Goal: Task Accomplishment & Management: Complete application form

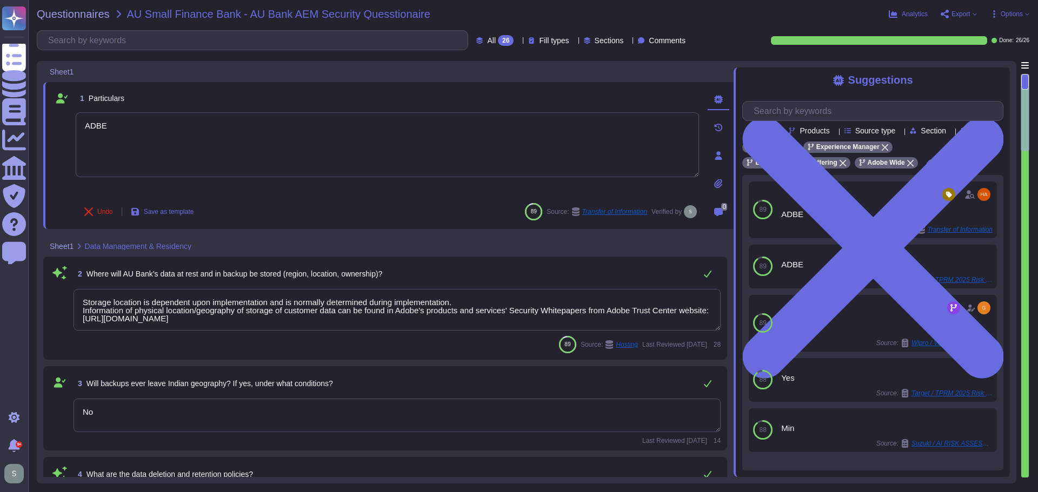
type textarea "ADBE"
type textarea "Storage location is dependent upon implementation and is normally determined du…"
type textarea "No"
type textarea "Data retention is handled in the agreement."
type textarea "Loremips dolors amet consec ad eli seddo eiu tempori utla etd Magna Aliquae, ad…"
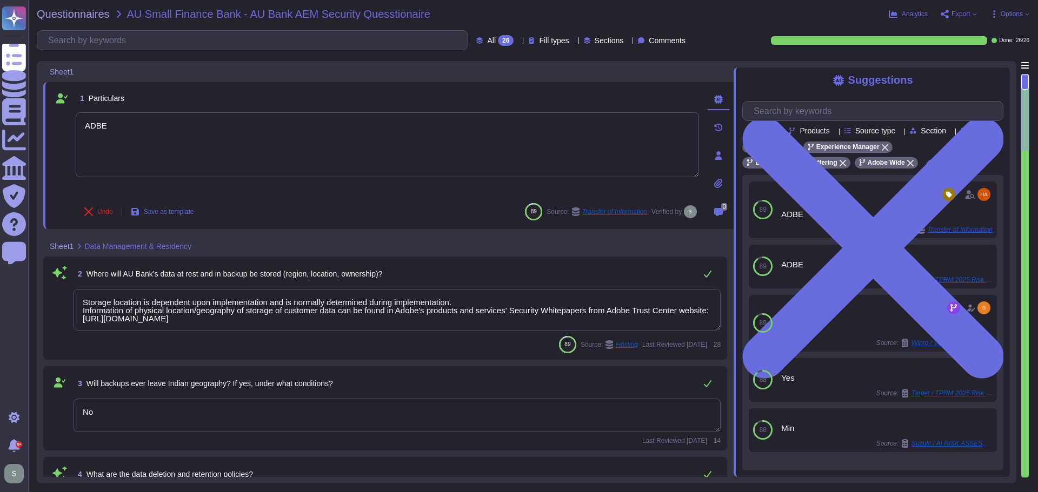
type textarea "For more information about Adobe's privacy practices, including the information…"
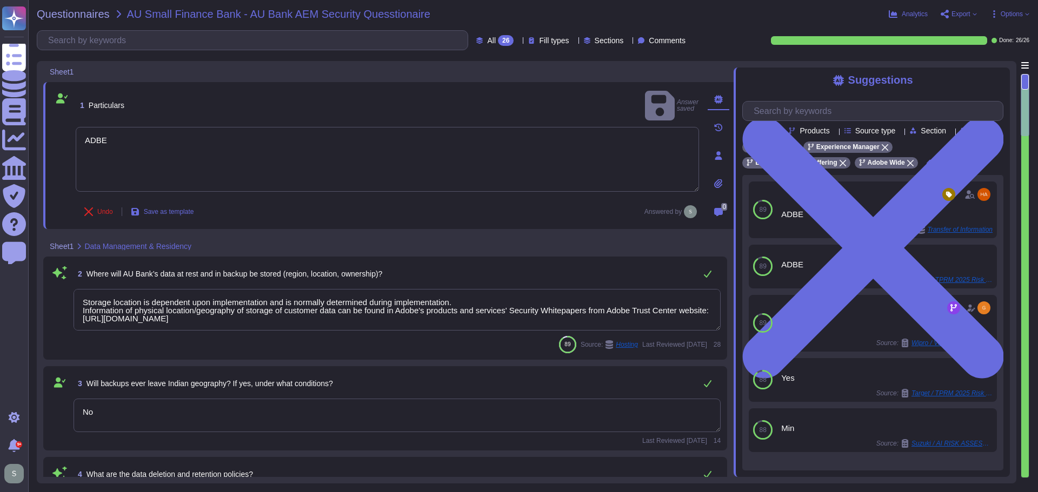
click at [398, 307] on textarea "Storage location is dependent upon implementation and is normally determined du…" at bounding box center [397, 310] width 647 height 42
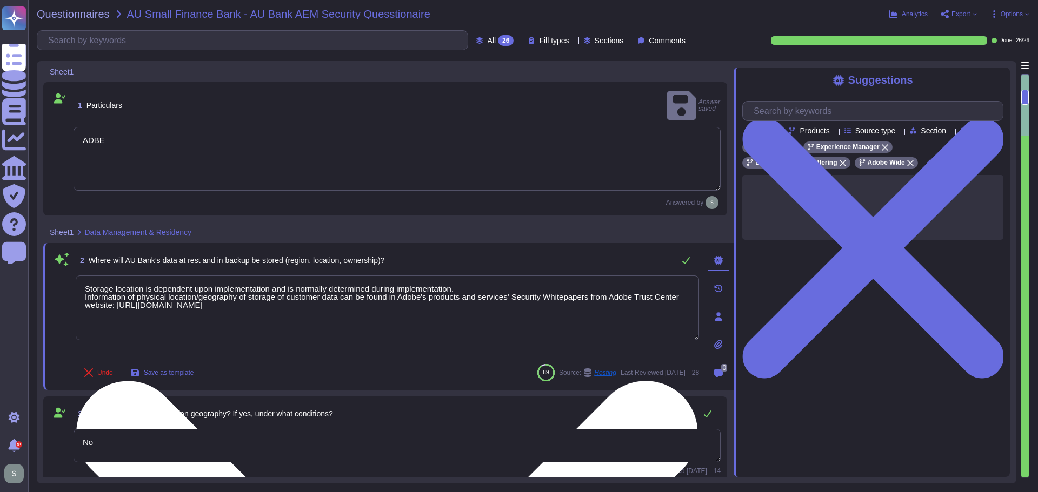
click at [293, 295] on textarea "Storage location is dependent upon implementation and is normally determined du…" at bounding box center [387, 308] width 623 height 65
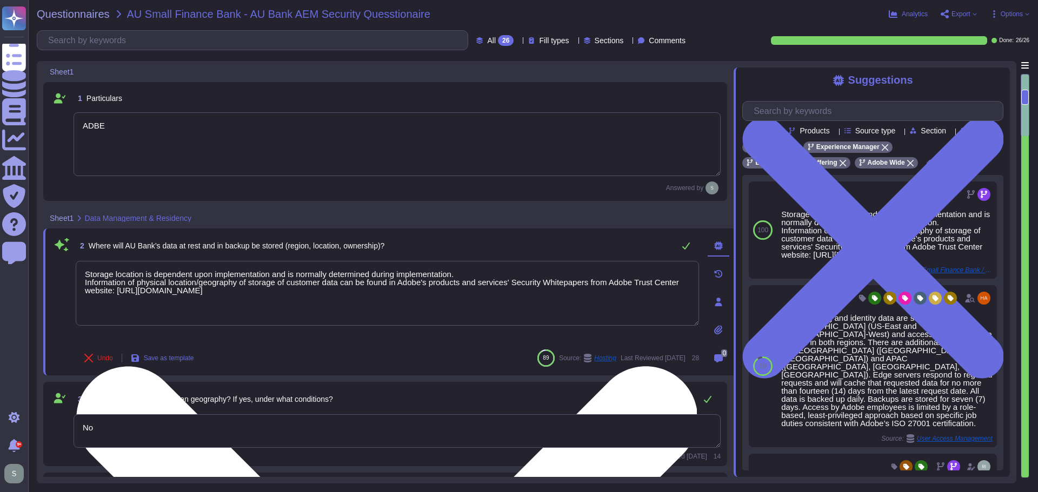
click at [249, 291] on textarea "Storage location is dependent upon implementation and is normally determined du…" at bounding box center [387, 293] width 623 height 65
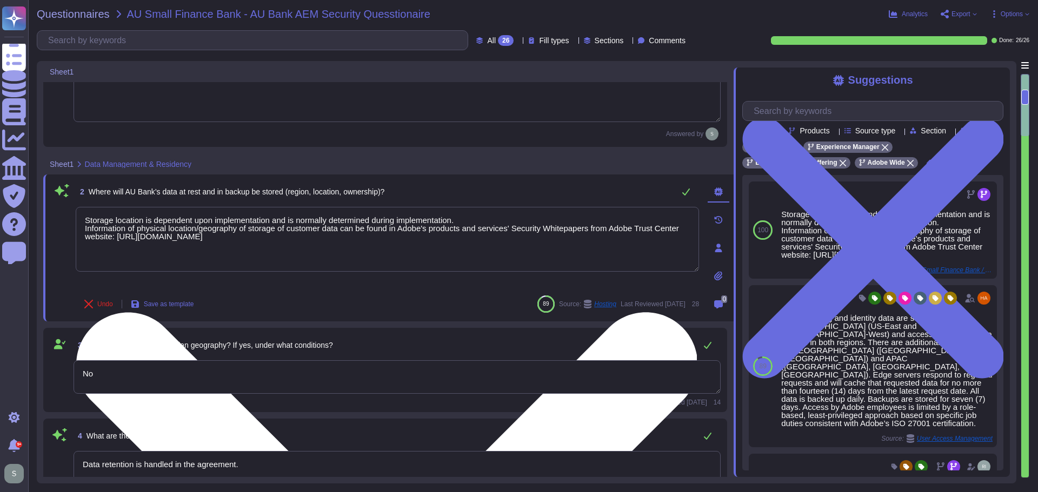
type textarea "For more information about Adobe's privacy practices, including the information…"
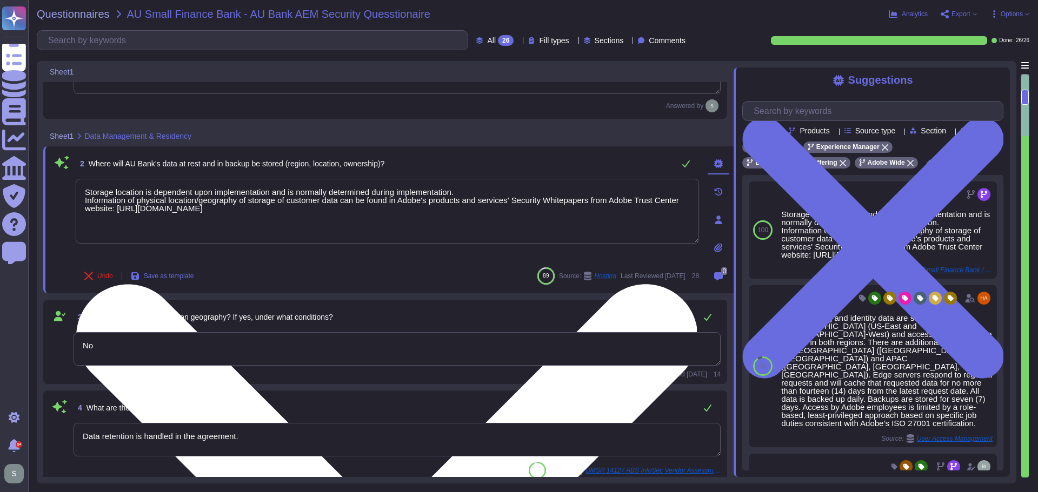
scroll to position [108, 0]
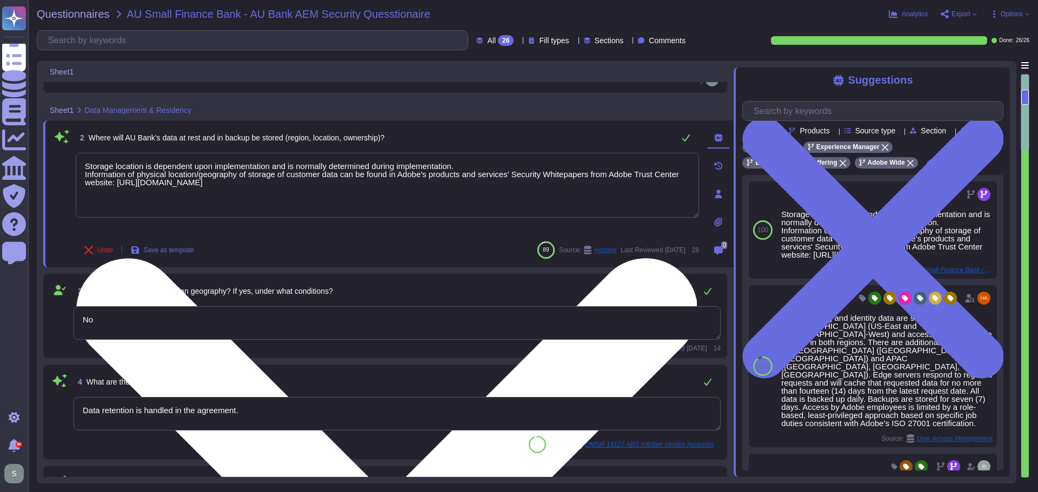
click at [464, 163] on textarea "Storage location is dependent upon implementation and is normally determined du…" at bounding box center [387, 185] width 623 height 65
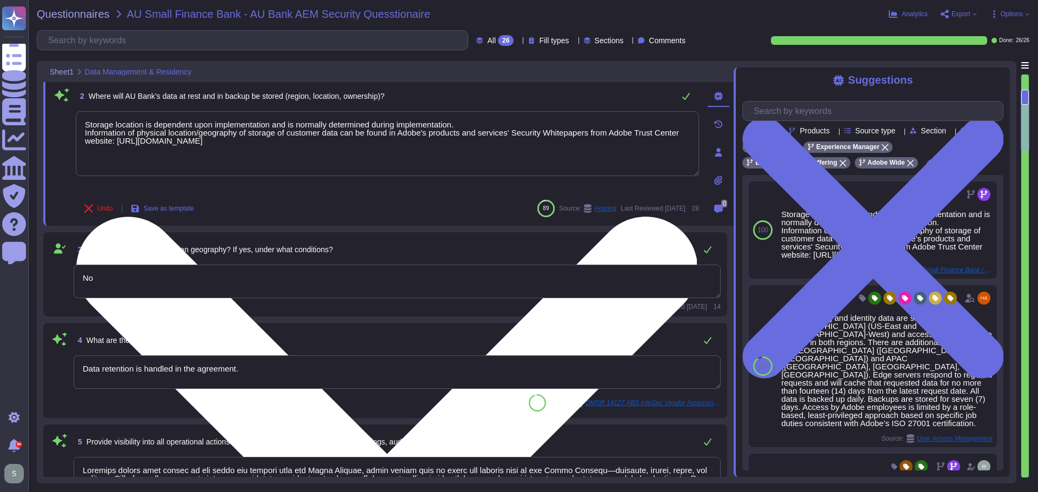
scroll to position [162, 0]
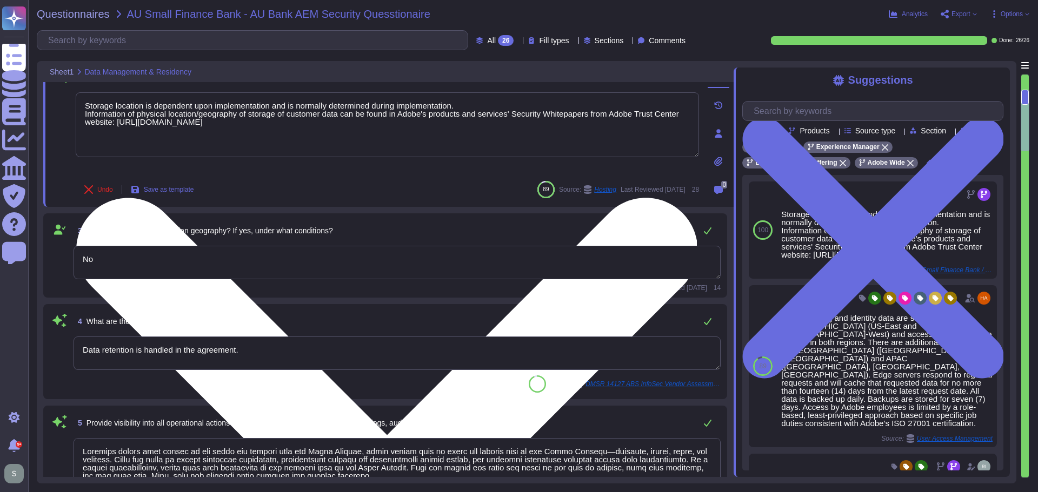
type textarea "Adobe utilizes AES-256 bit encryption at rest and TLS v1.2 or higher for data i…"
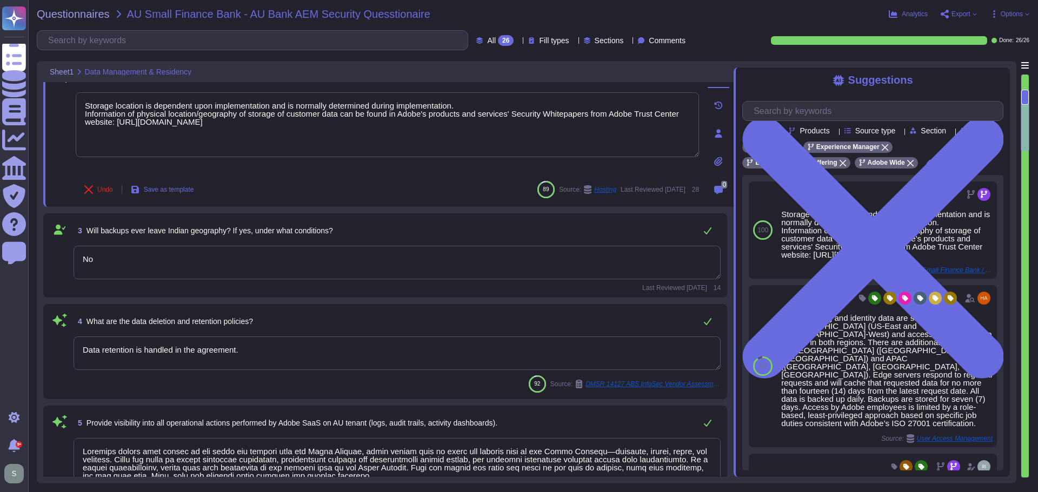
click at [168, 263] on textarea "No" at bounding box center [397, 263] width 647 height 34
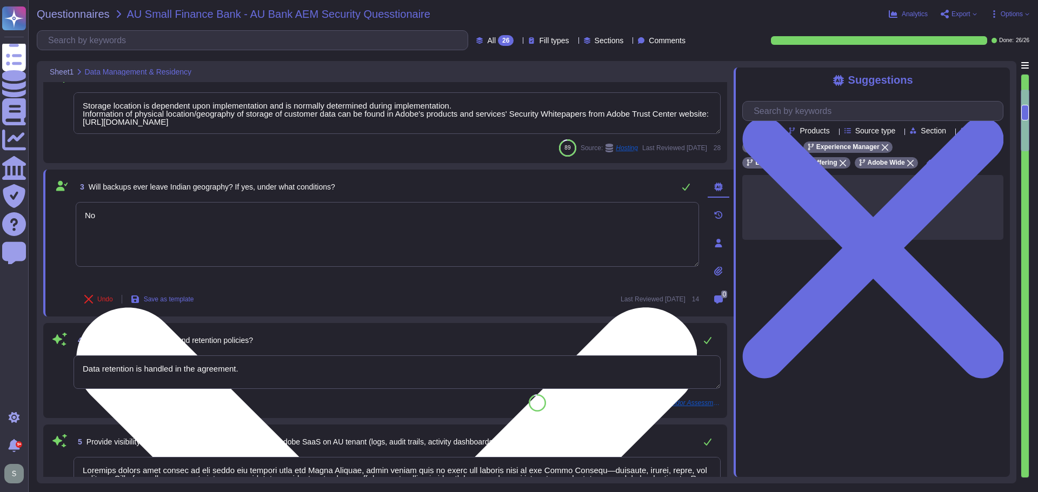
click at [146, 217] on textarea "No" at bounding box center [387, 234] width 623 height 65
click at [147, 217] on textarea "No" at bounding box center [387, 234] width 623 height 65
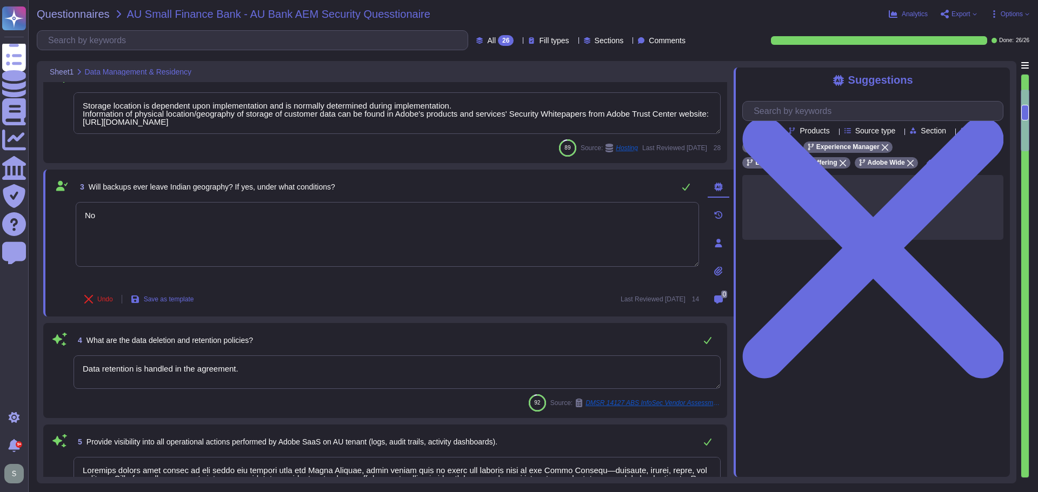
drag, startPoint x: 150, startPoint y: 214, endPoint x: 66, endPoint y: 213, distance: 83.3
click at [66, 213] on div "3 Will backups ever leave Indian geography? If yes, under what conditions? No U…" at bounding box center [375, 243] width 647 height 134
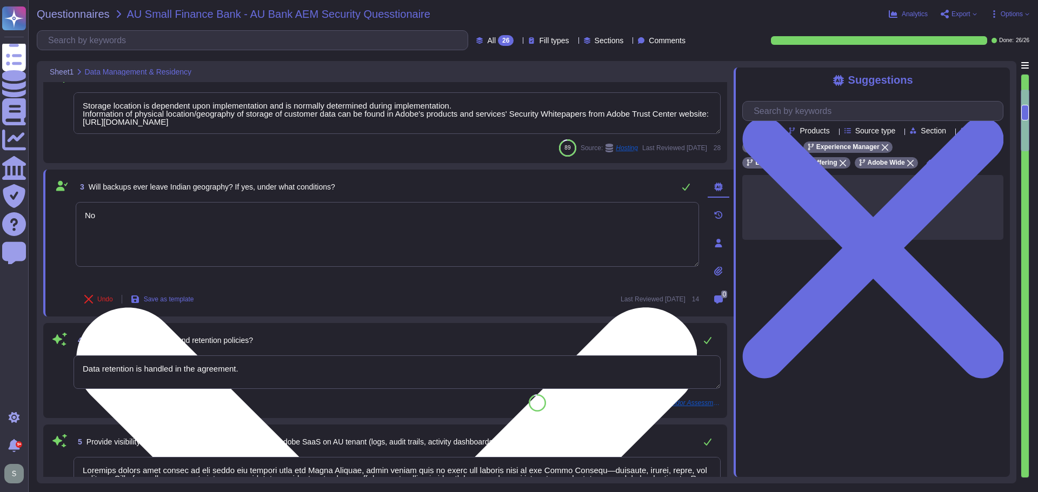
click at [172, 221] on textarea "No" at bounding box center [387, 234] width 623 height 65
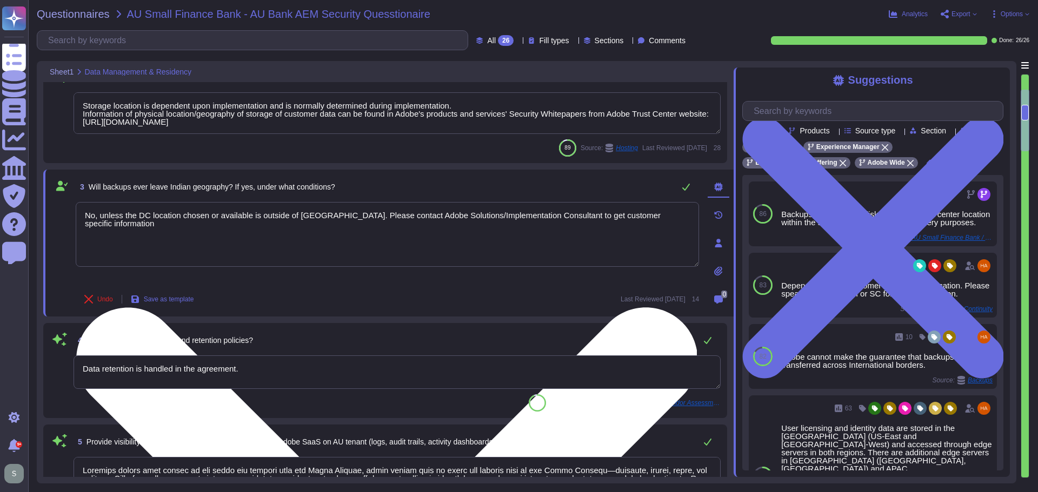
type textarea "No, unless the DC location chosen or available is outside of [GEOGRAPHIC_DATA].…"
